Goal: Transaction & Acquisition: Book appointment/travel/reservation

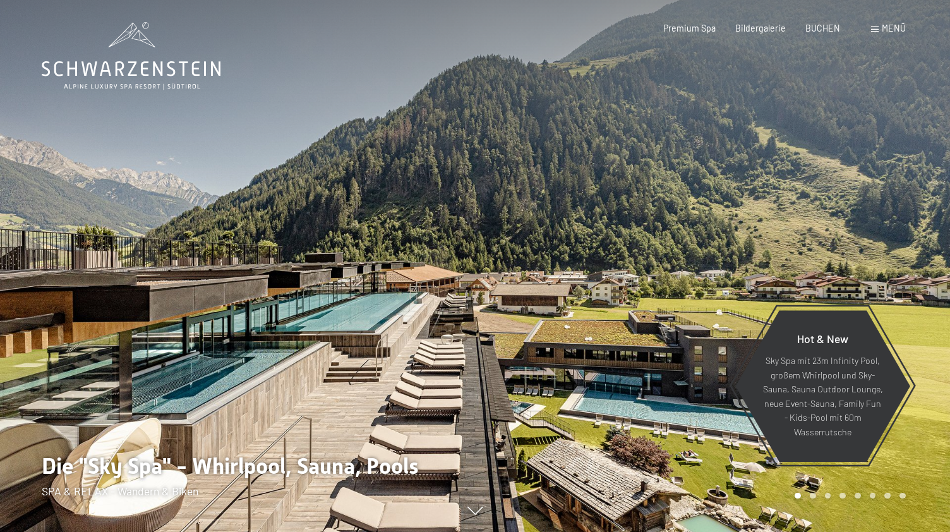
click at [894, 32] on span "Menü" at bounding box center [893, 28] width 24 height 11
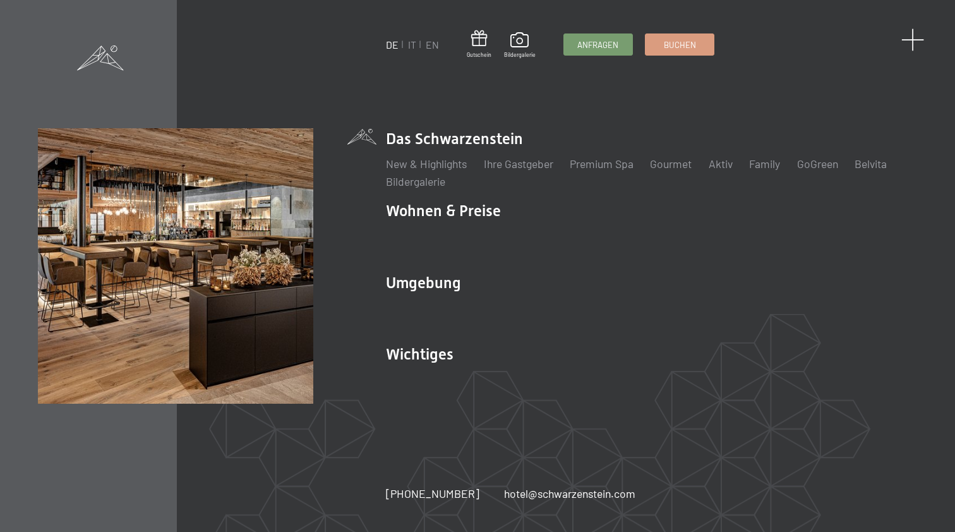
click at [916, 43] on span at bounding box center [912, 39] width 23 height 23
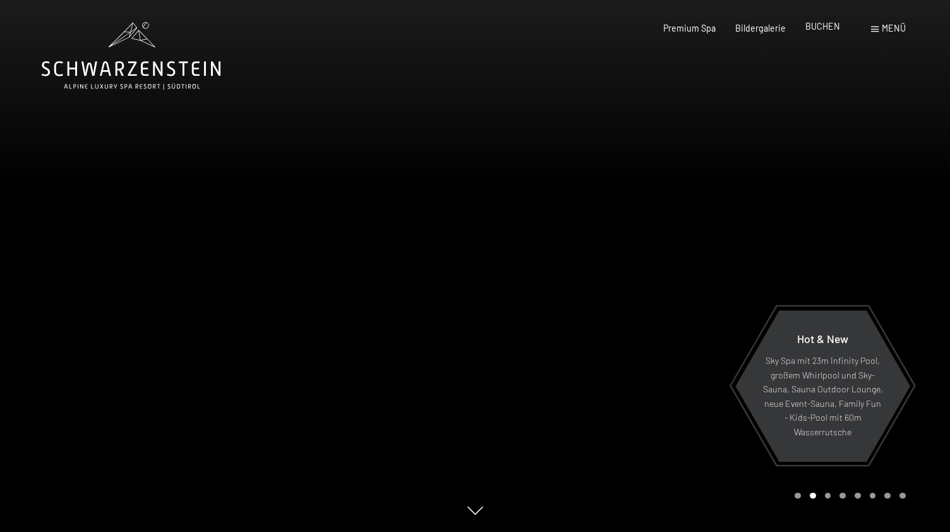
click at [837, 27] on span "BUCHEN" at bounding box center [822, 26] width 35 height 11
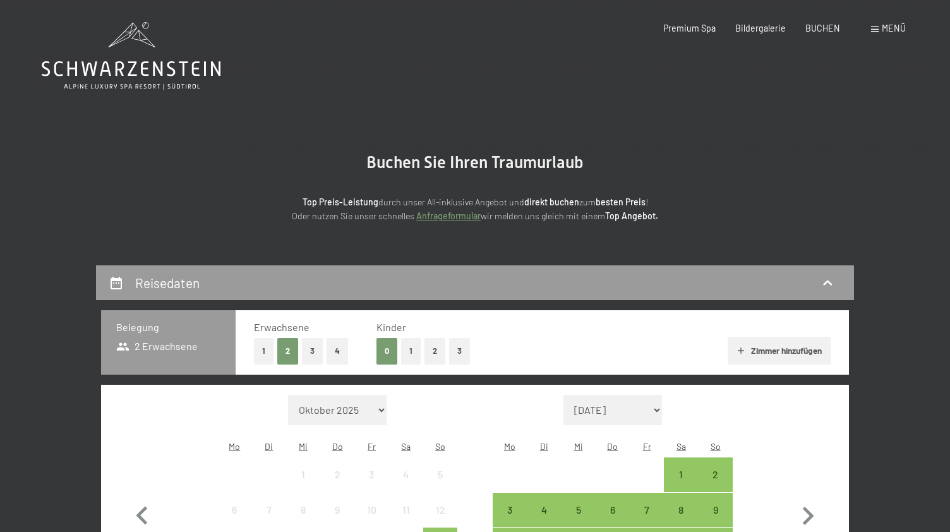
click at [875, 32] on span at bounding box center [875, 30] width 8 height 6
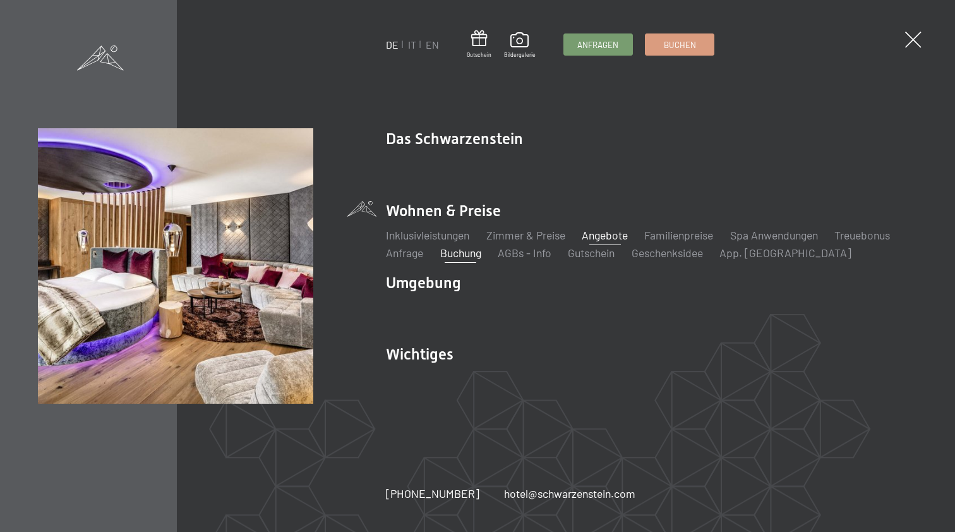
click at [606, 233] on link "Angebote" at bounding box center [605, 235] width 46 height 14
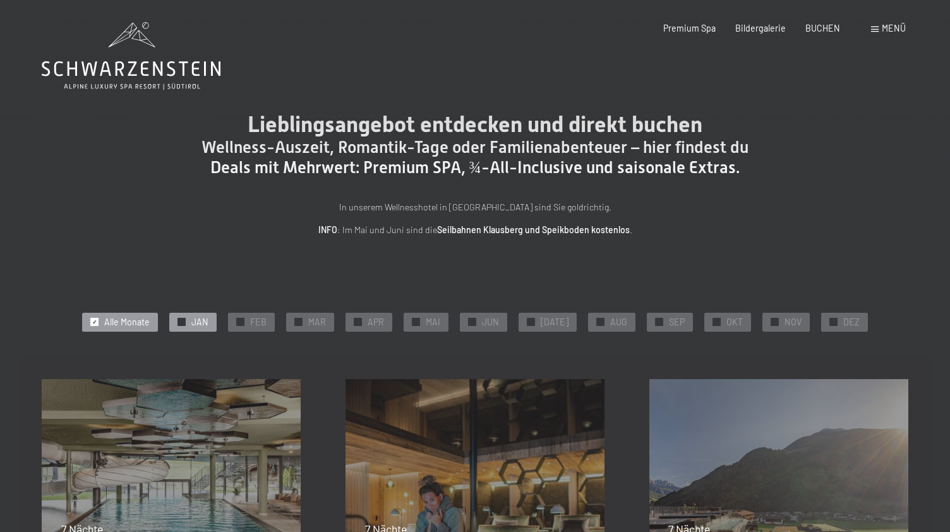
click at [208, 323] on span "JAN" at bounding box center [199, 322] width 17 height 13
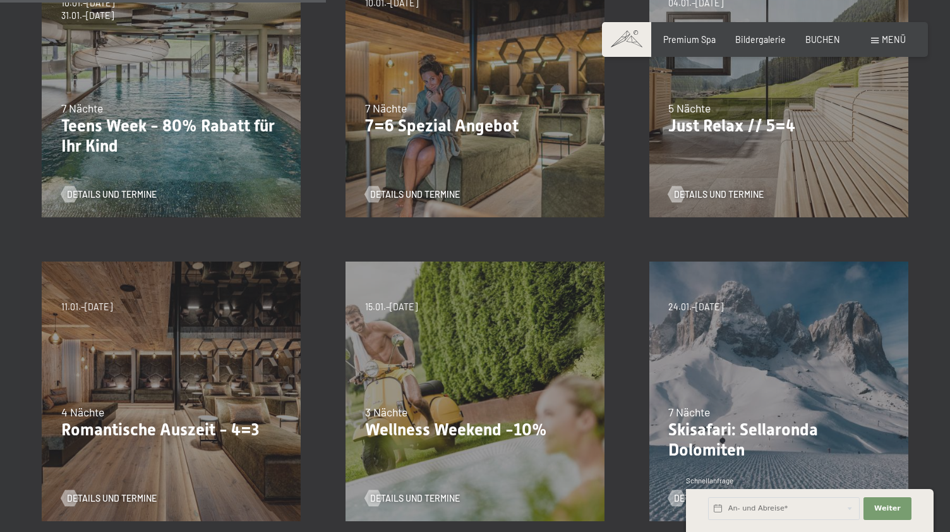
scroll to position [421, 0]
click at [249, 379] on div "09.11.–05.12.2025 08.12.–19.12.2025 11.01.–23.01.2026 08.03.–27.03.2026 29.03.–…" at bounding box center [172, 391] width 304 height 304
click at [110, 494] on span "Details und Termine" at bounding box center [125, 497] width 90 height 13
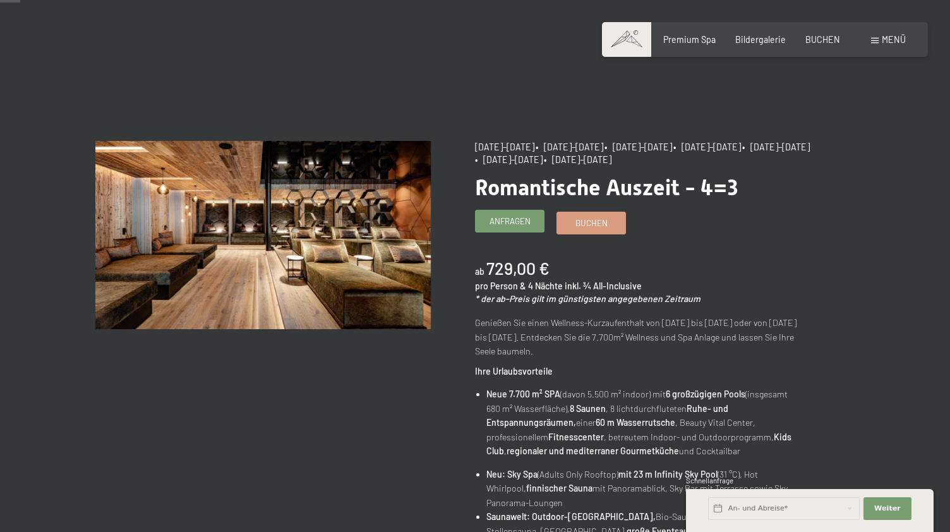
scroll to position [27, 0]
click at [590, 222] on span "Buchen" at bounding box center [591, 220] width 32 height 11
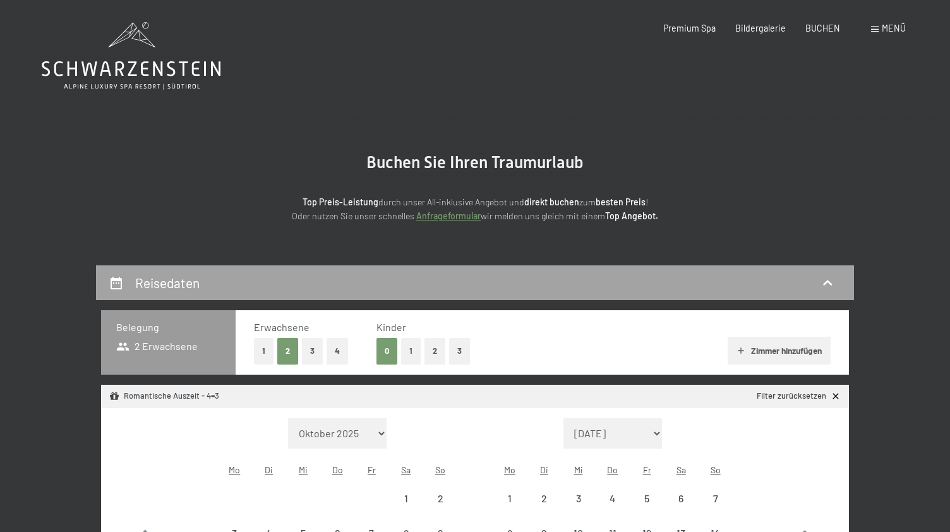
select select "[DATE]"
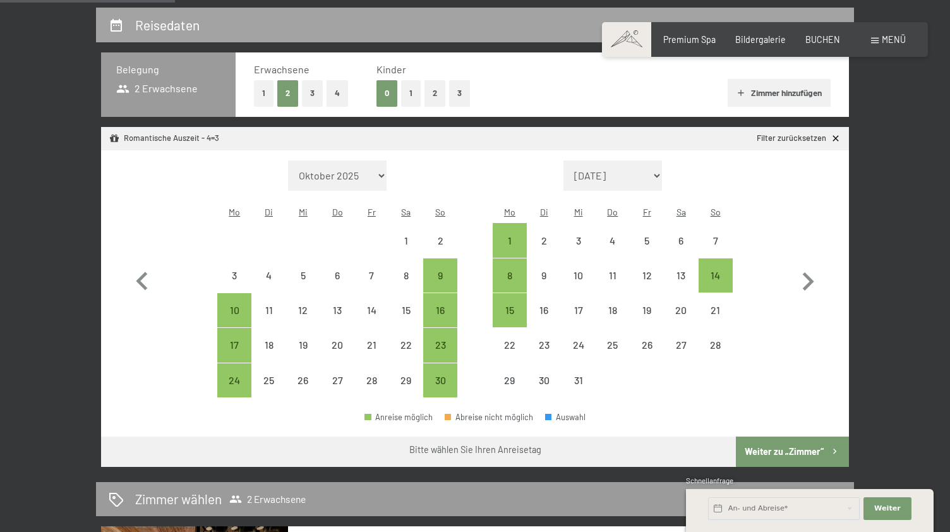
scroll to position [260, 0]
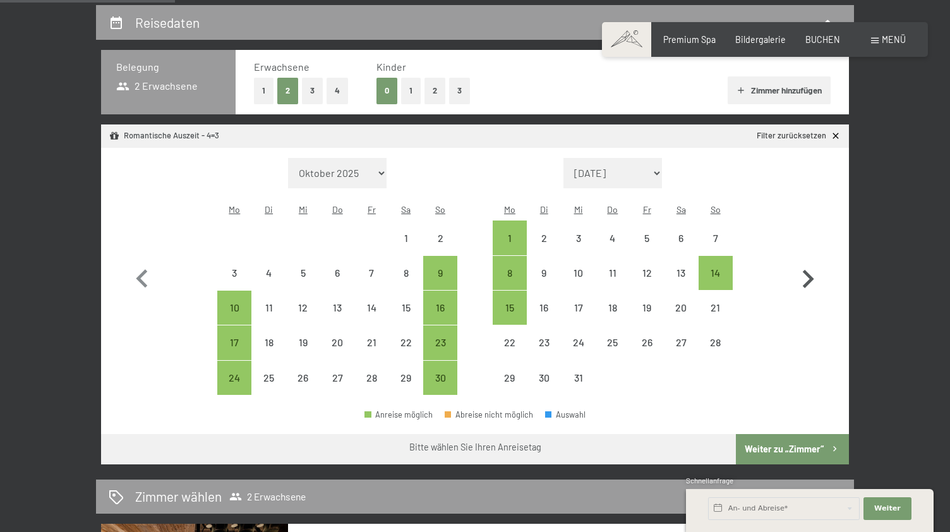
click at [804, 265] on icon "button" at bounding box center [807, 279] width 37 height 37
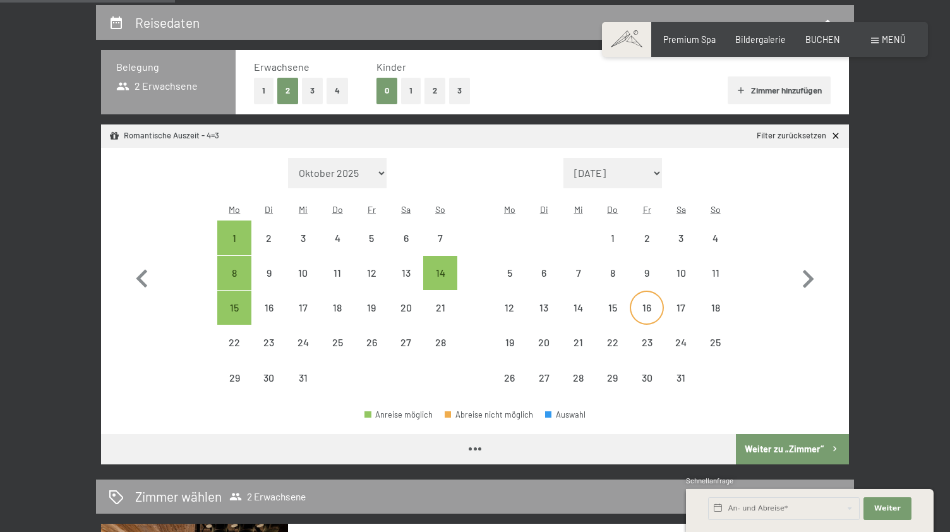
select select "[DATE]"
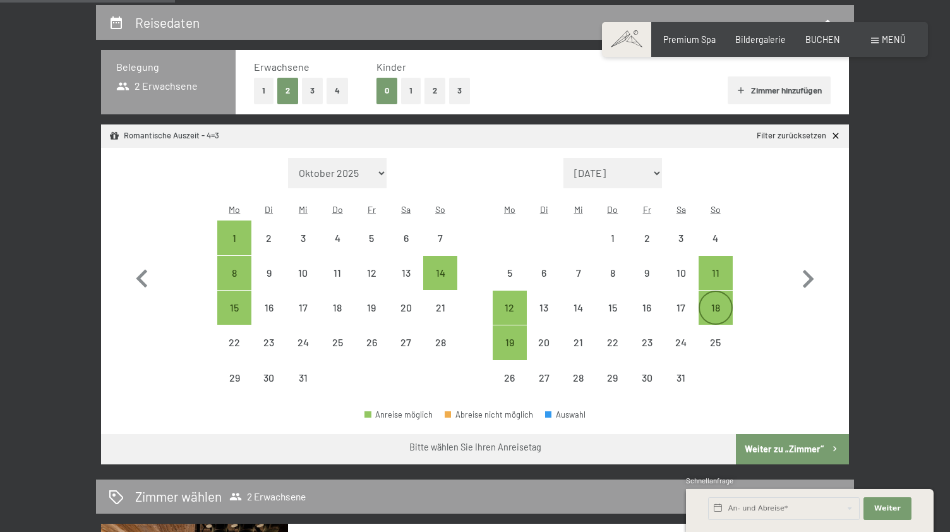
click at [715, 302] on div "18" at bounding box center [716, 318] width 32 height 32
select select "[DATE]"
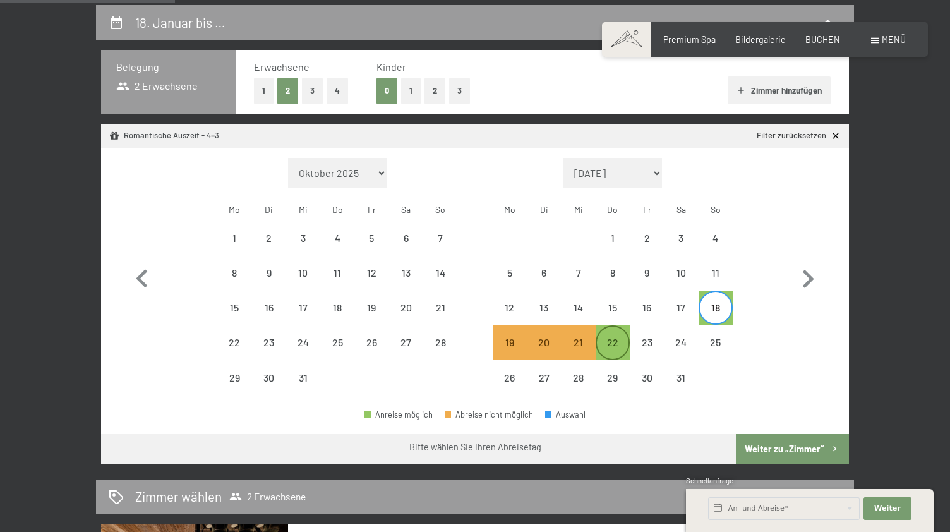
click at [614, 337] on div "22" at bounding box center [613, 353] width 32 height 32
select select "[DATE]"
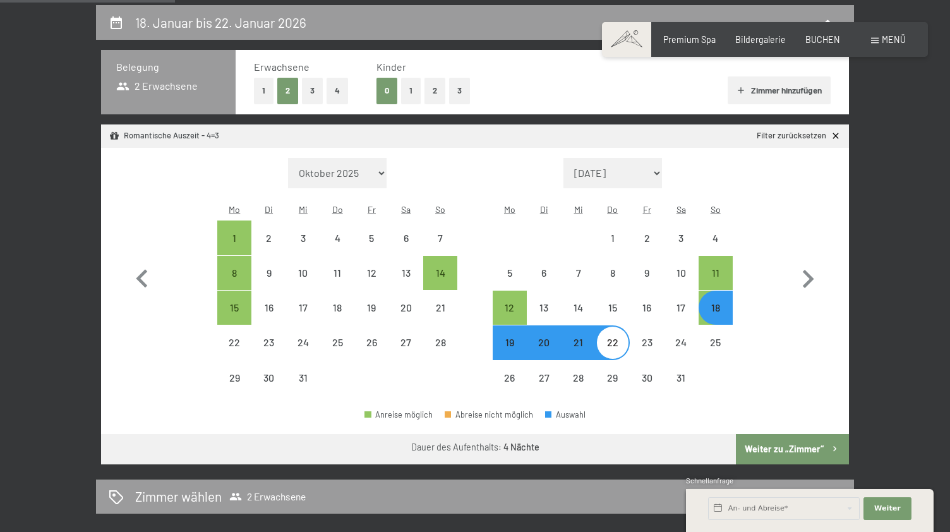
select select "[DATE]"
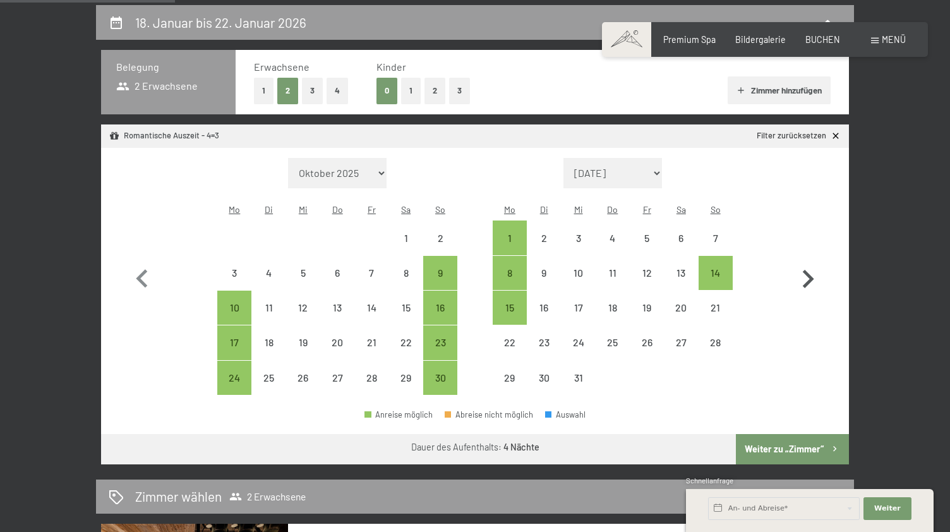
click at [808, 268] on icon "button" at bounding box center [807, 279] width 37 height 37
select select "[DATE]"
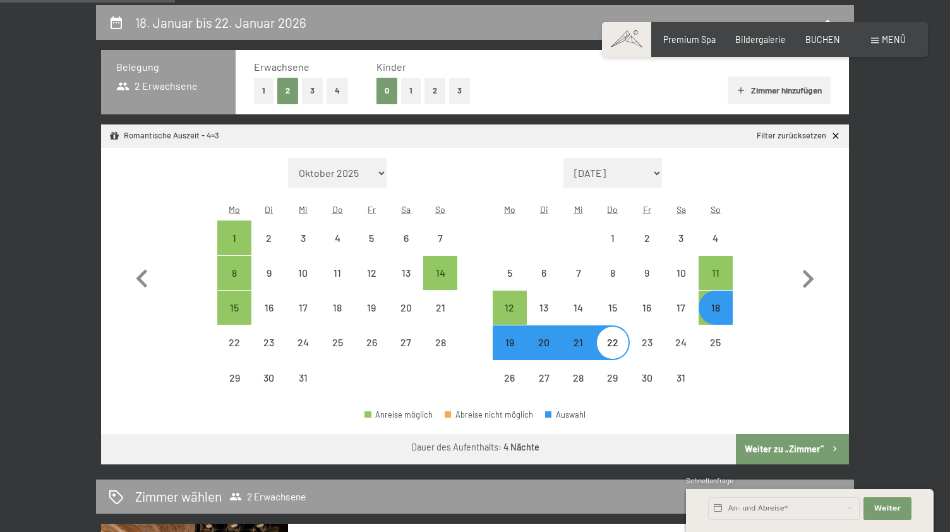
click at [801, 438] on button "Weiter zu „Zimmer“" at bounding box center [792, 449] width 113 height 30
select select "[DATE]"
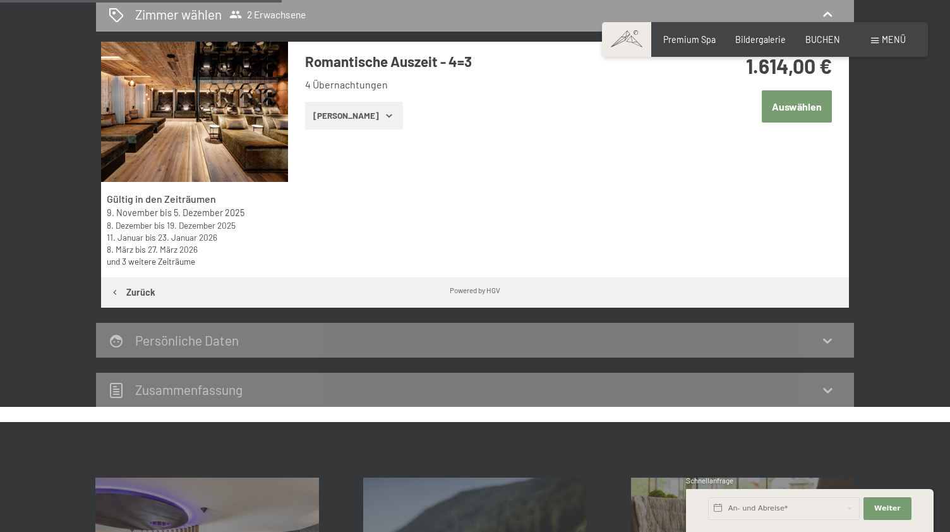
scroll to position [323, 0]
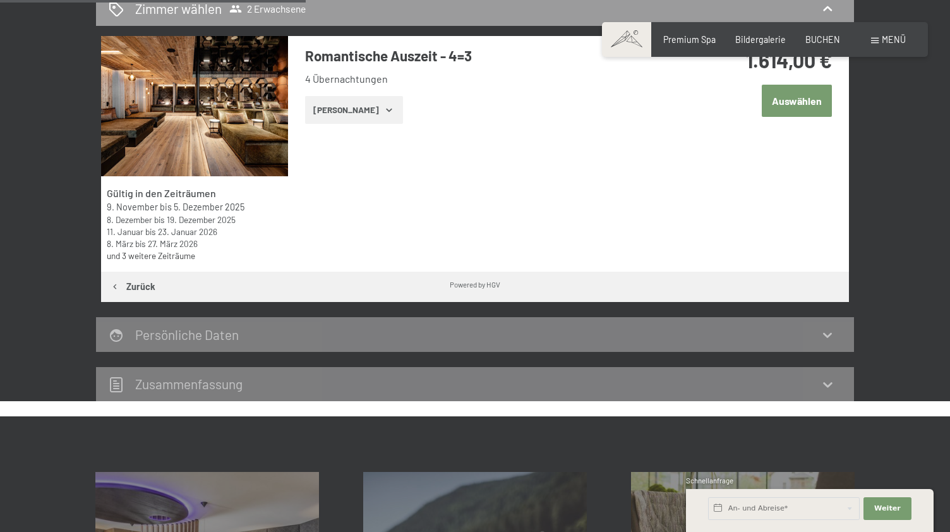
click at [352, 108] on button "[PERSON_NAME]" at bounding box center [354, 110] width 98 height 28
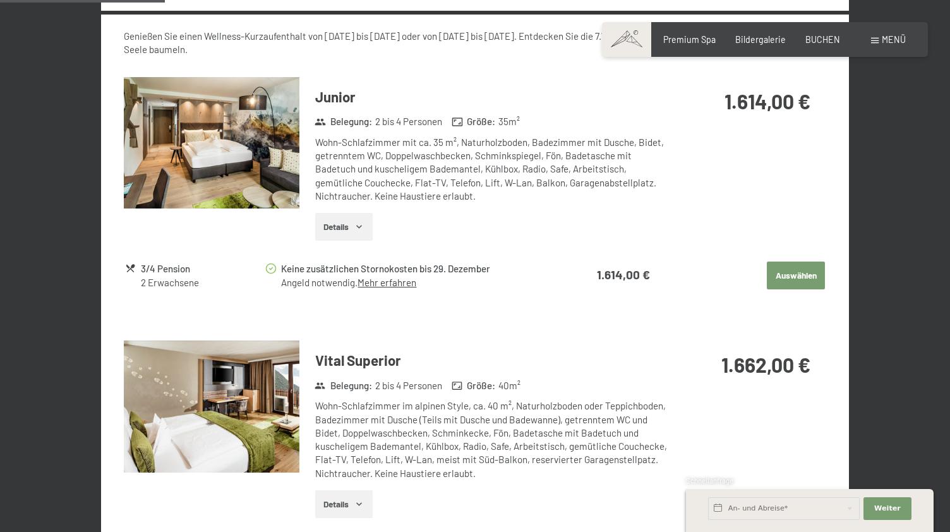
scroll to position [583, 0]
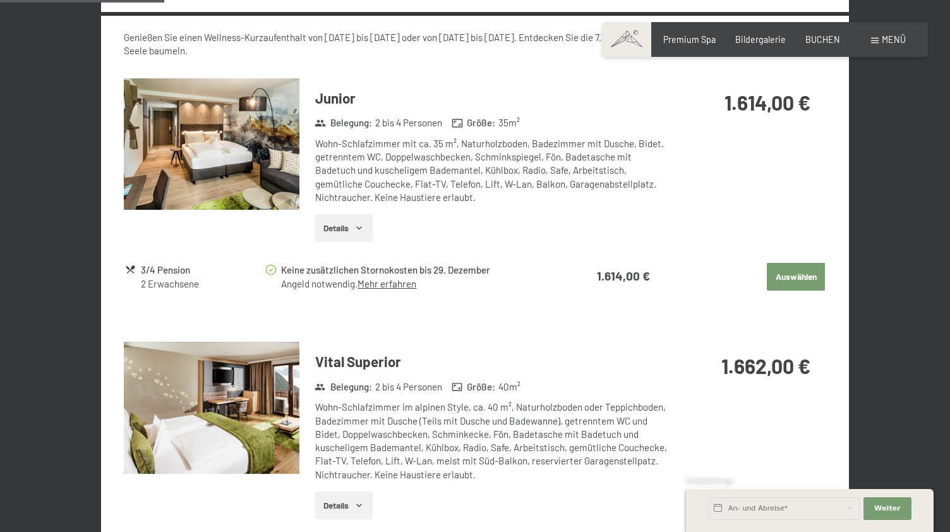
click at [359, 252] on table "3/4 Pension 2 Erwachsene Keine zusätzlichen Stornokosten bis [DATE] Angeld notw…" at bounding box center [475, 276] width 703 height 49
click at [358, 228] on icon "button" at bounding box center [359, 228] width 10 height 10
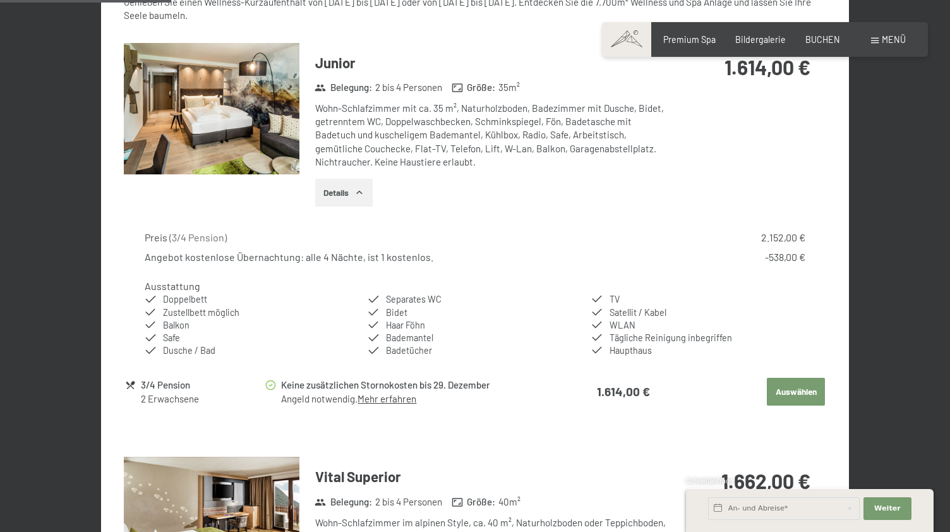
scroll to position [634, 0]
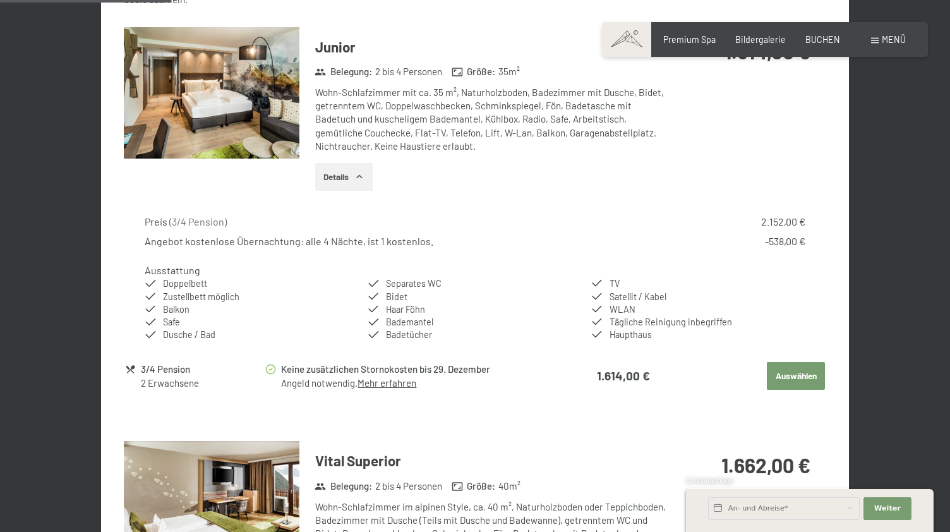
click at [793, 374] on button "Auswählen" at bounding box center [796, 376] width 58 height 28
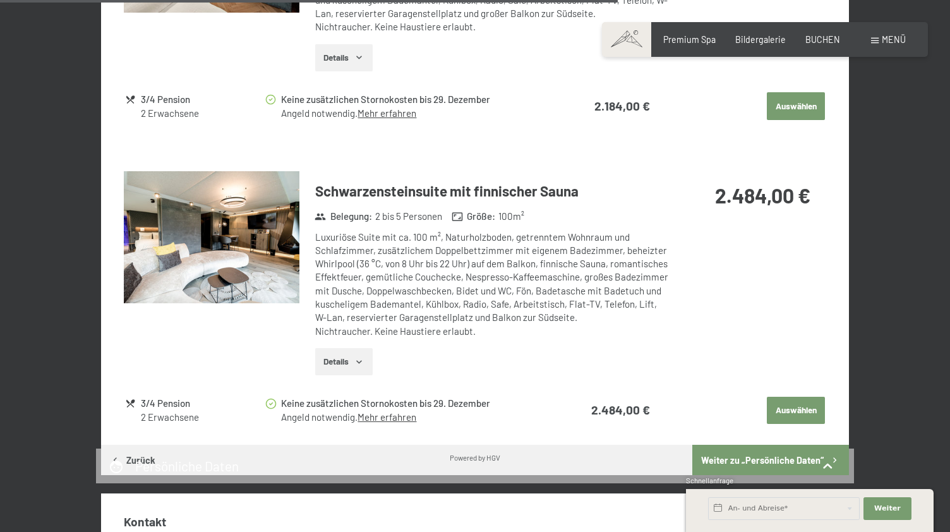
scroll to position [2702, 0]
click at [799, 445] on button "Weiter zu „Persönliche Daten“" at bounding box center [770, 460] width 157 height 30
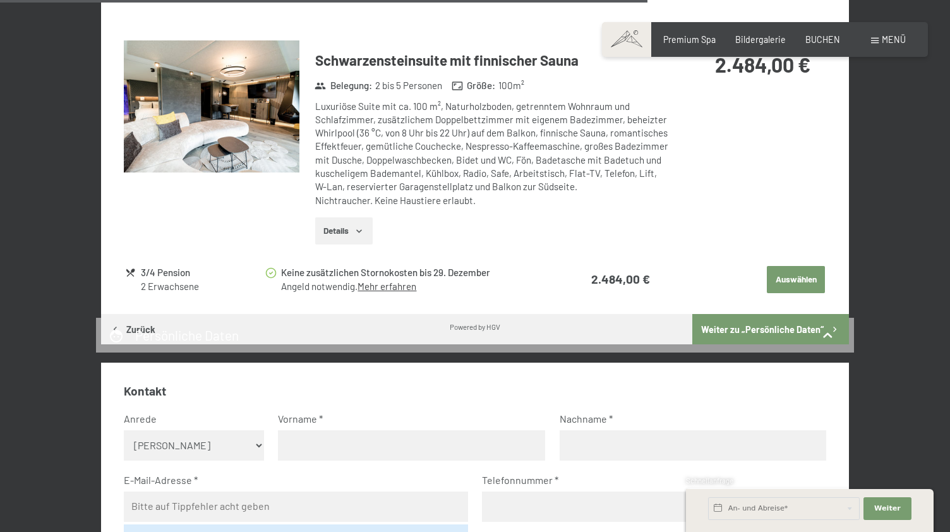
scroll to position [2858, 0]
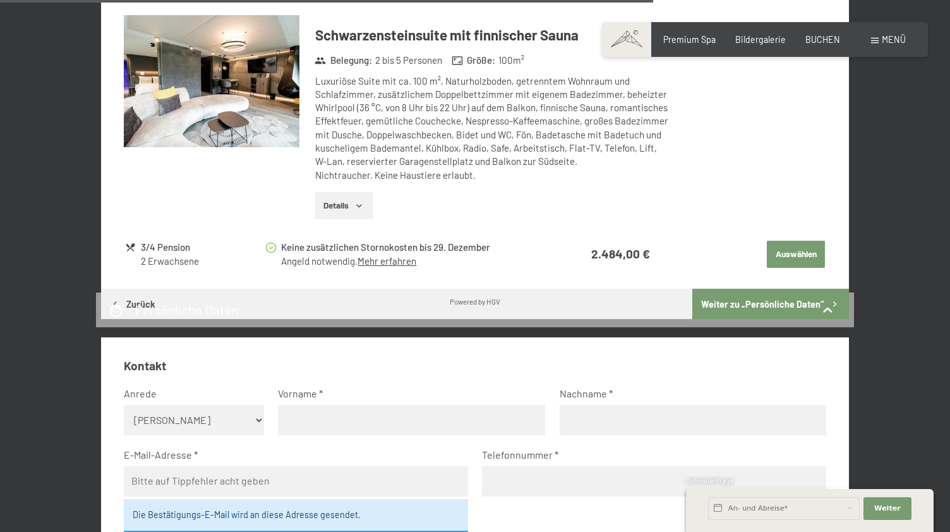
click at [762, 289] on button "Weiter zu „Persönliche Daten“" at bounding box center [770, 304] width 157 height 30
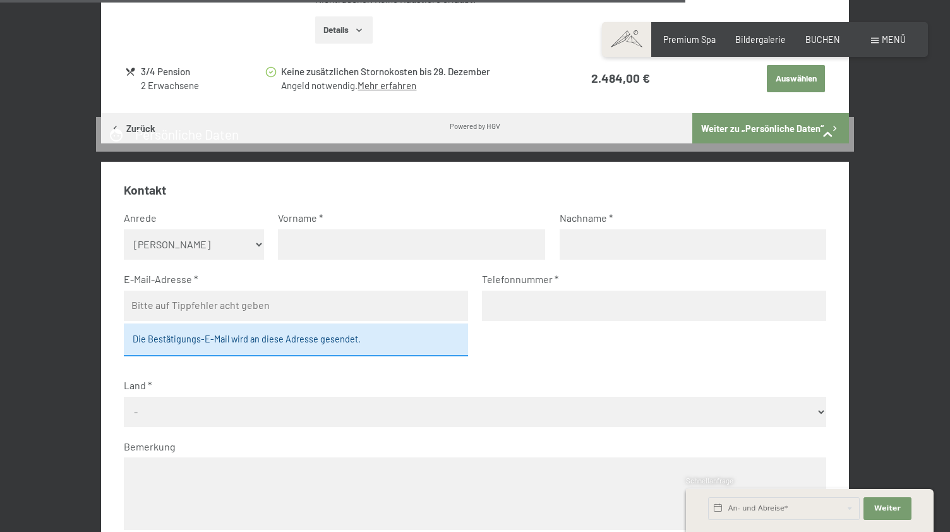
scroll to position [3064, 0]
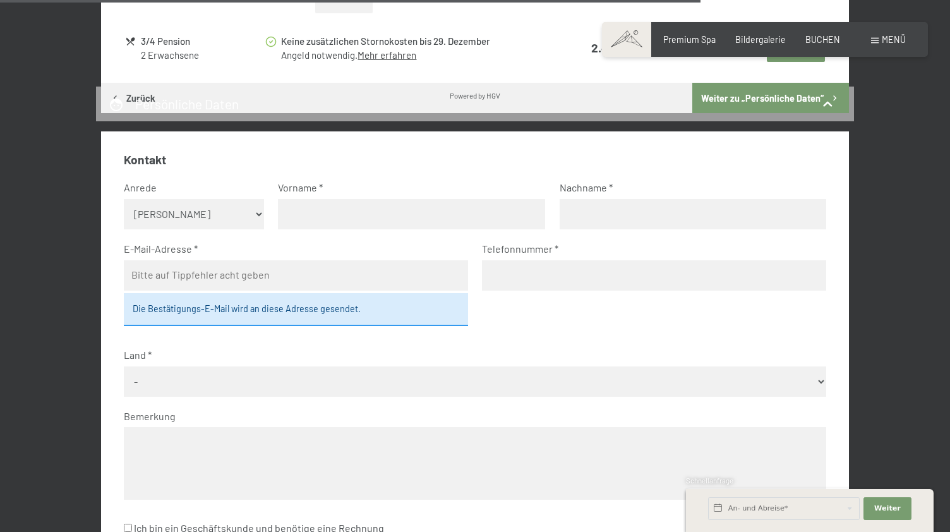
select select "m"
type input "[PERSON_NAME]"
type input "[EMAIL_ADDRESS][DOMAIN_NAME]"
type input "004915255832974"
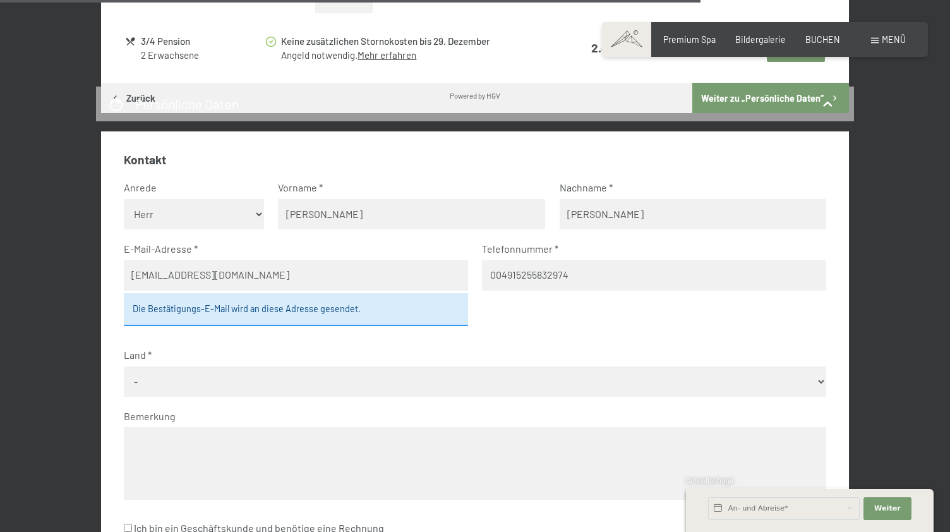
click at [587, 334] on fieldset "Kontakt Anrede [PERSON_NAME] Frau Herr Vorname [PERSON_NAME] Nachname [PERSON_N…" at bounding box center [475, 352] width 703 height 401
click at [387, 309] on div "Die Bestätigungs-E-Mail wird an diese Adresse gesendet." at bounding box center [296, 309] width 344 height 33
click at [298, 310] on div "Die Bestätigungs-E-Mail wird an diese Adresse gesendet." at bounding box center [296, 309] width 344 height 33
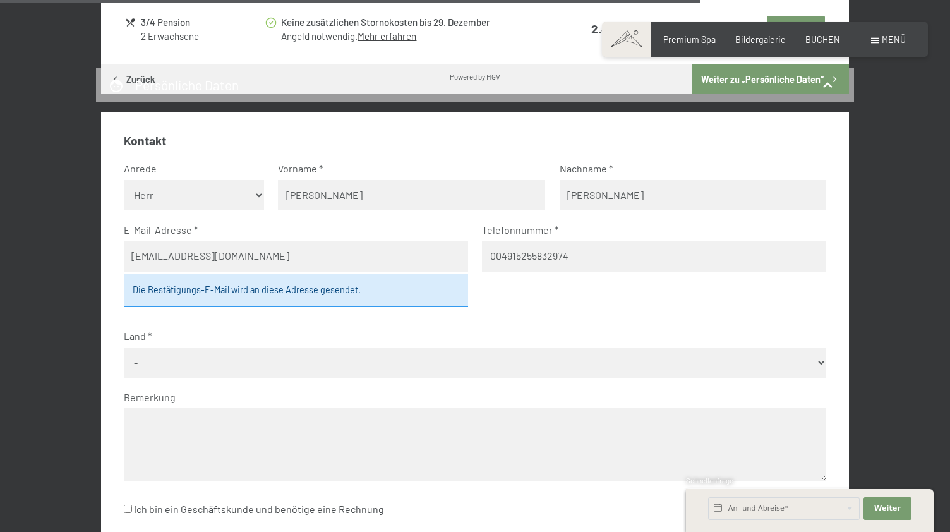
scroll to position [3098, 0]
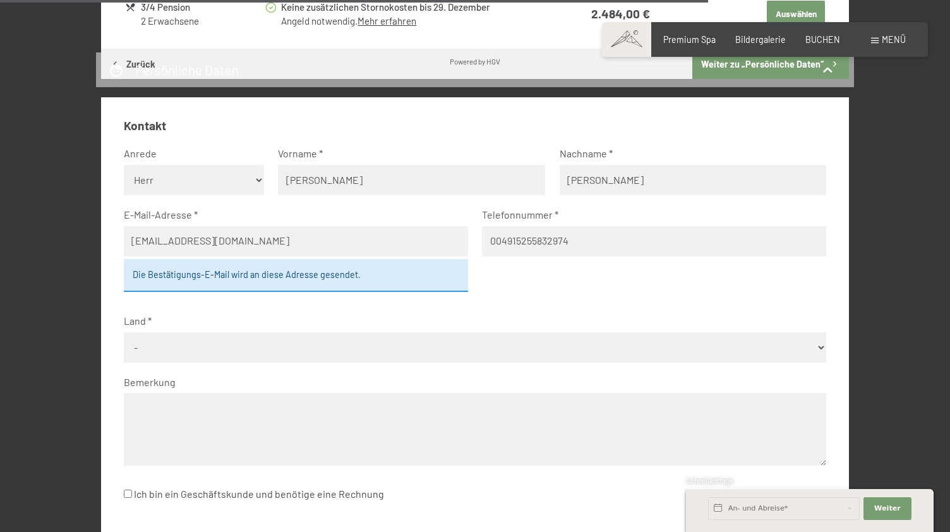
select select "DEU"
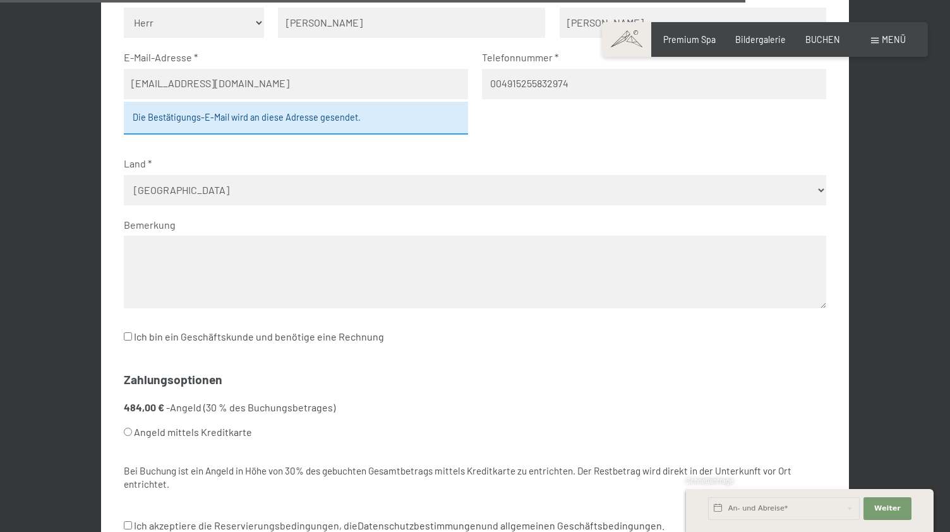
scroll to position [3293, 0]
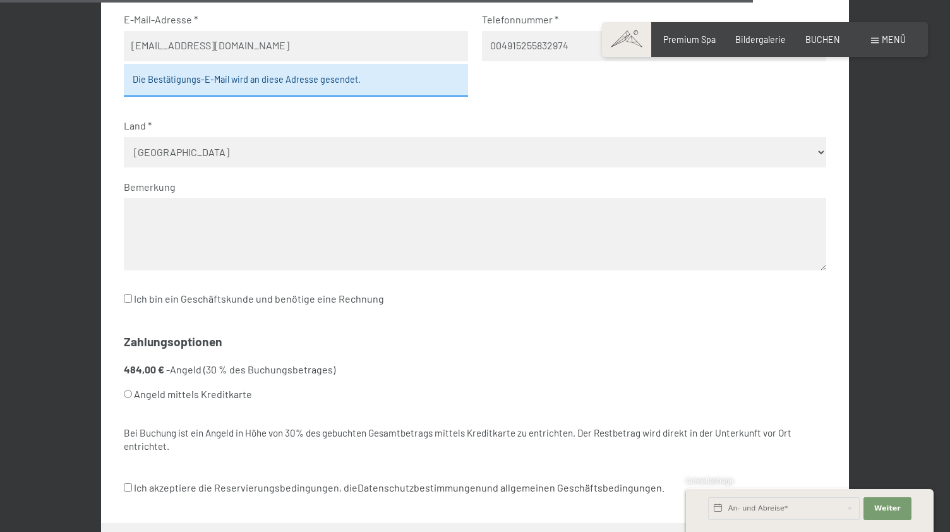
click at [125, 390] on input "Angeld mittels Kreditkarte" at bounding box center [128, 394] width 8 height 8
radio input "true"
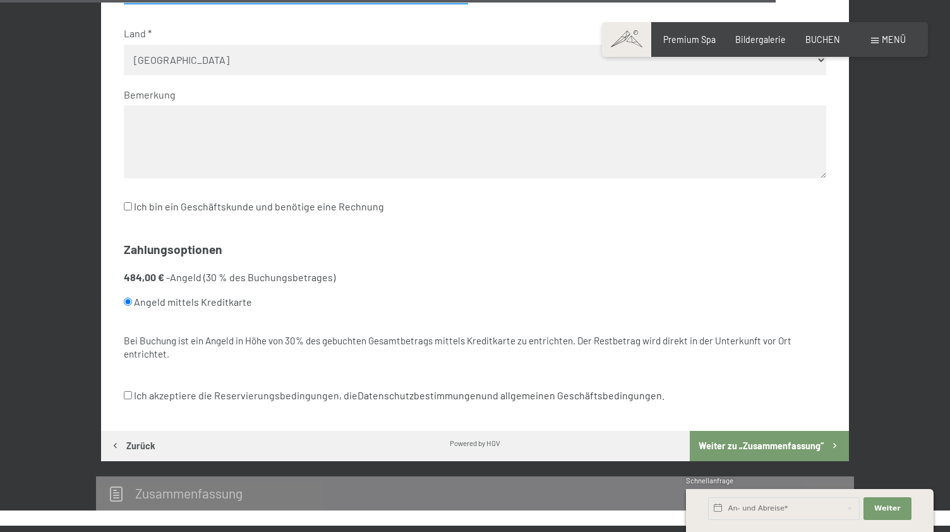
scroll to position [3393, 0]
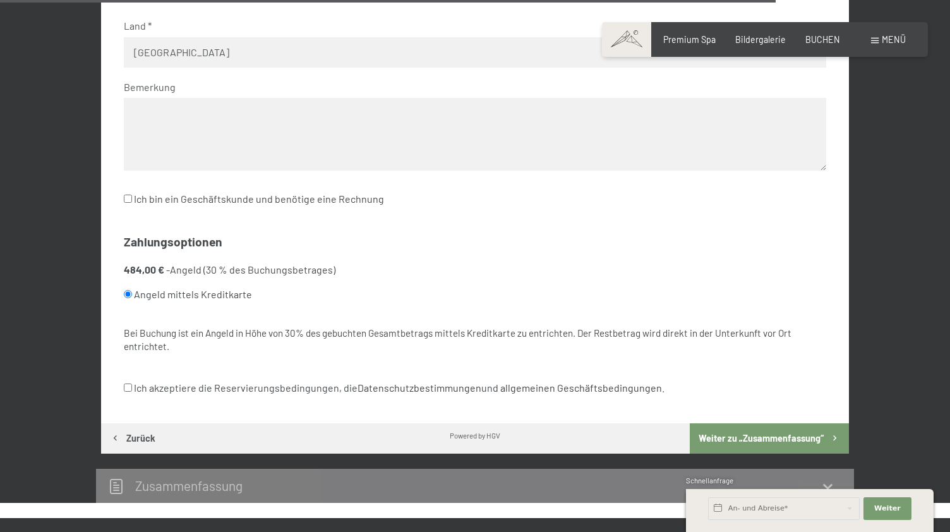
click at [129, 376] on label "Ich akzeptiere die Reservierungsbedingungen, die Datenschutzbestimmungen und al…" at bounding box center [394, 388] width 540 height 24
click at [129, 383] on input "Ich akzeptiere die Reservierungsbedingungen, die Datenschutzbestimmungen und al…" at bounding box center [128, 387] width 8 height 8
checkbox input "true"
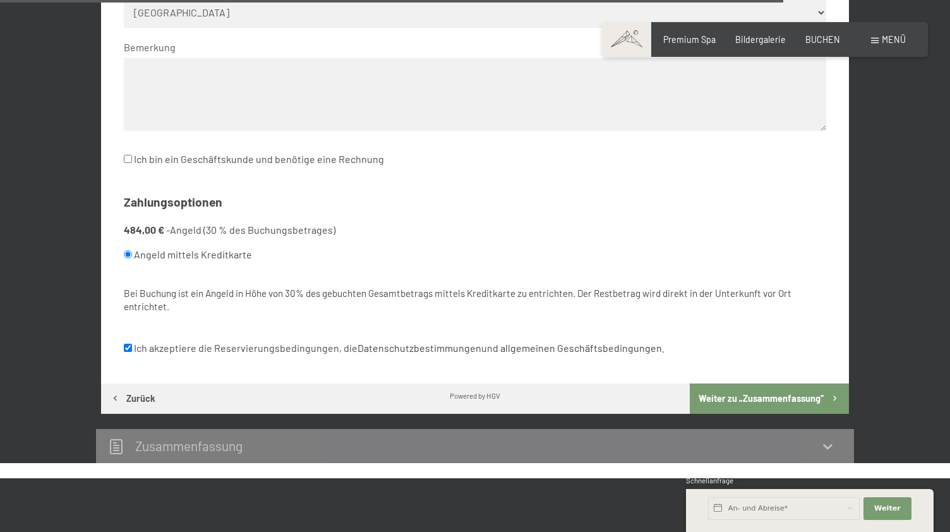
scroll to position [3435, 0]
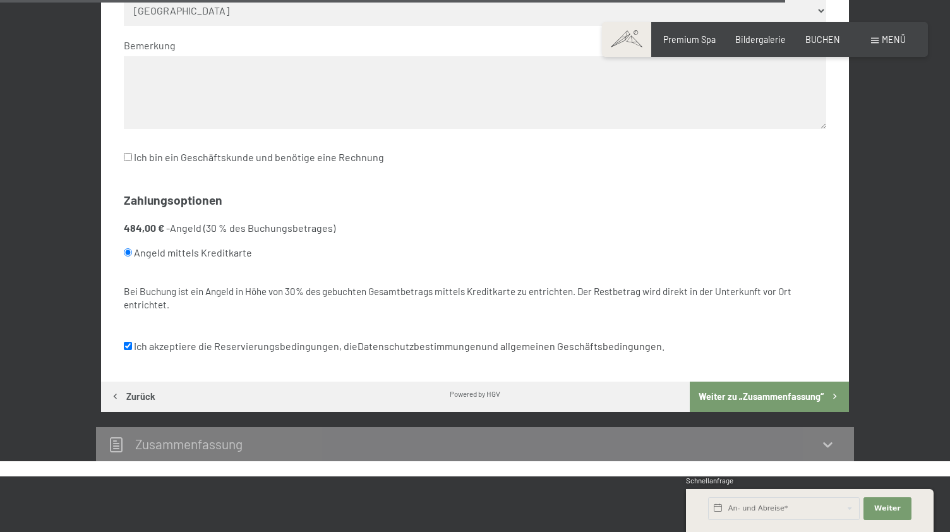
click at [739, 381] on button "Weiter zu „Zusammen­fassung“" at bounding box center [769, 396] width 159 height 30
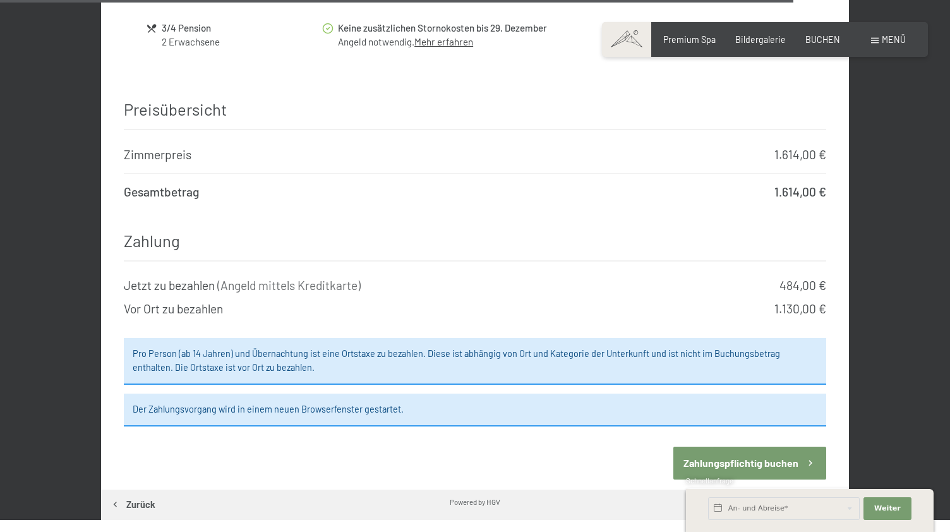
scroll to position [3941, 0]
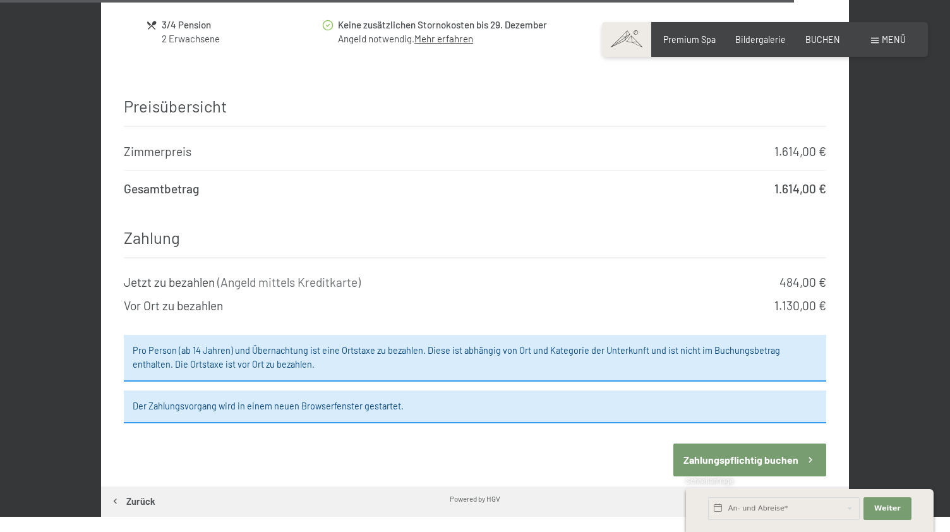
click at [727, 443] on button "Zahlungspflichtig buchen" at bounding box center [749, 459] width 153 height 32
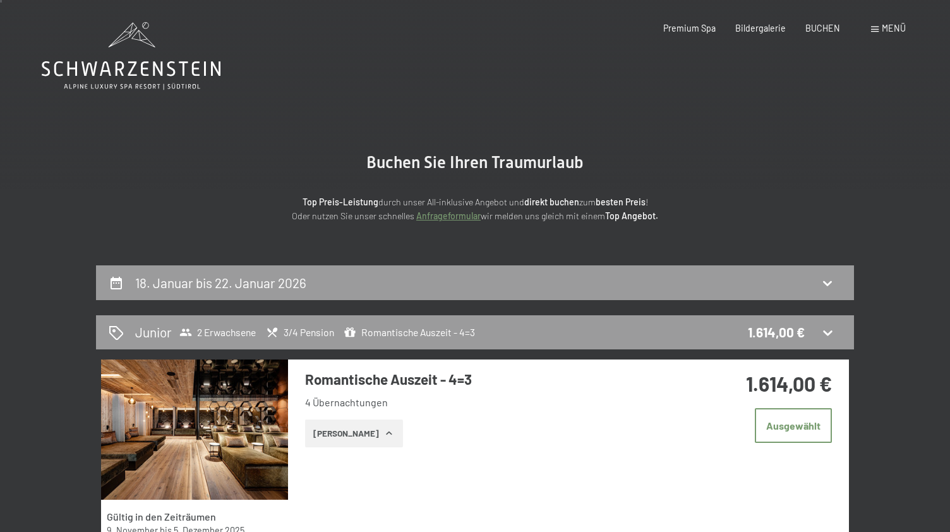
scroll to position [0, 0]
